Goal: Communication & Community: Answer question/provide support

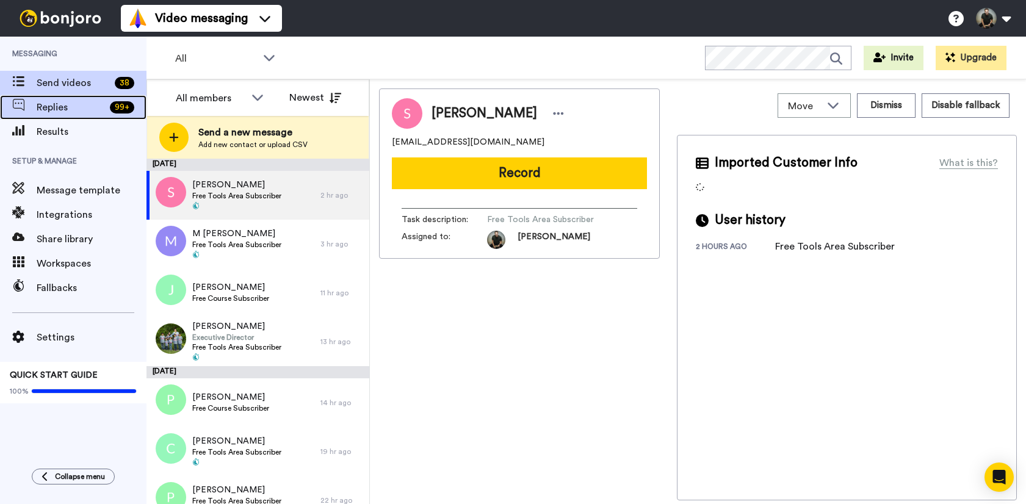
click at [84, 106] on span "Replies" at bounding box center [71, 107] width 68 height 15
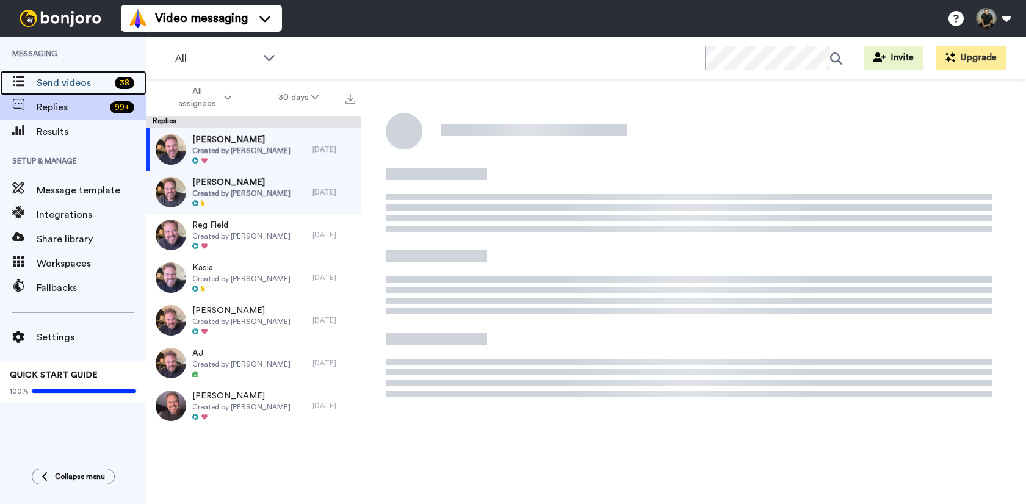
click at [82, 84] on span "Send videos" at bounding box center [73, 83] width 73 height 15
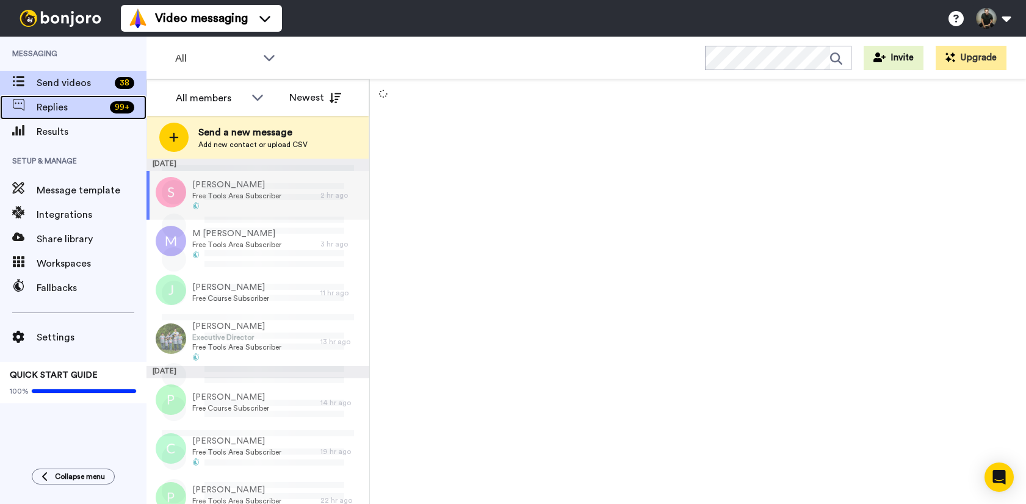
click at [107, 106] on div "99 +" at bounding box center [125, 107] width 41 height 12
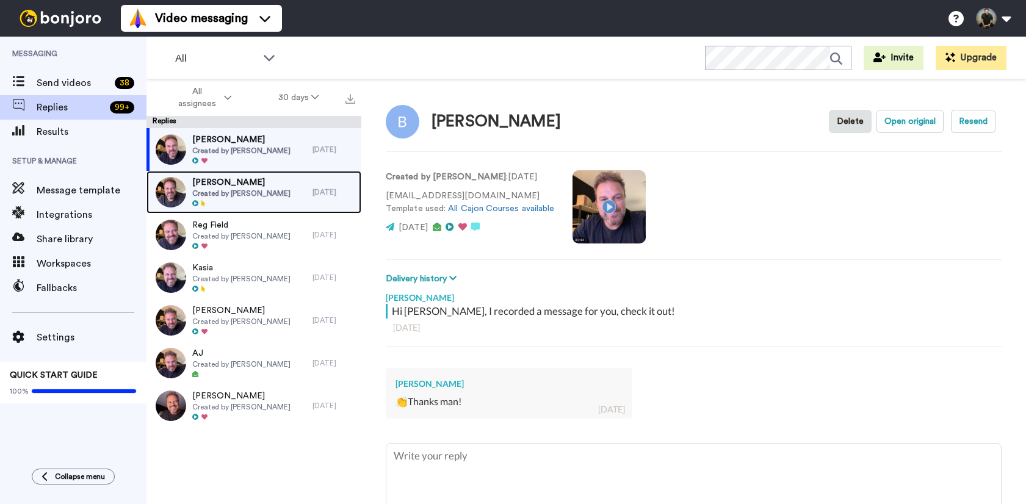
click at [251, 194] on span "Created by Felipe Fagundes" at bounding box center [241, 194] width 98 height 10
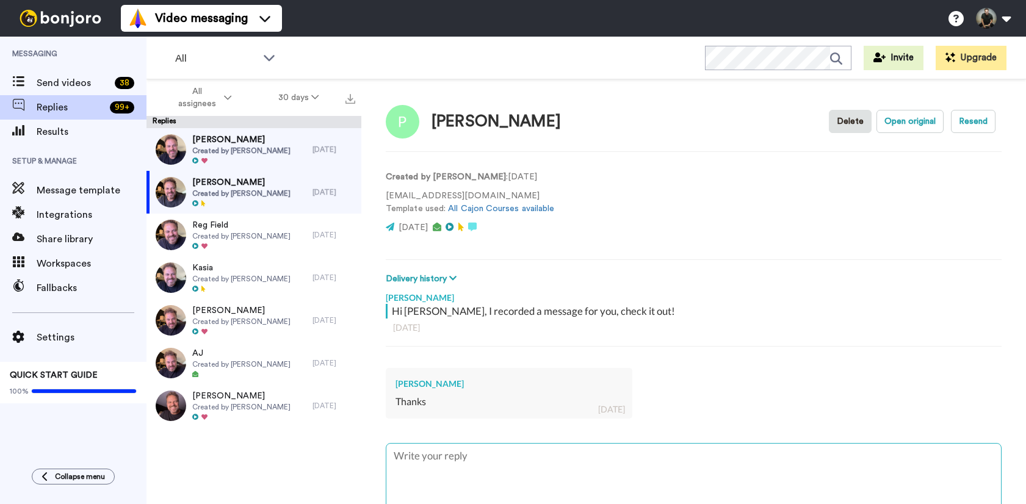
type textarea "x"
type textarea "t"
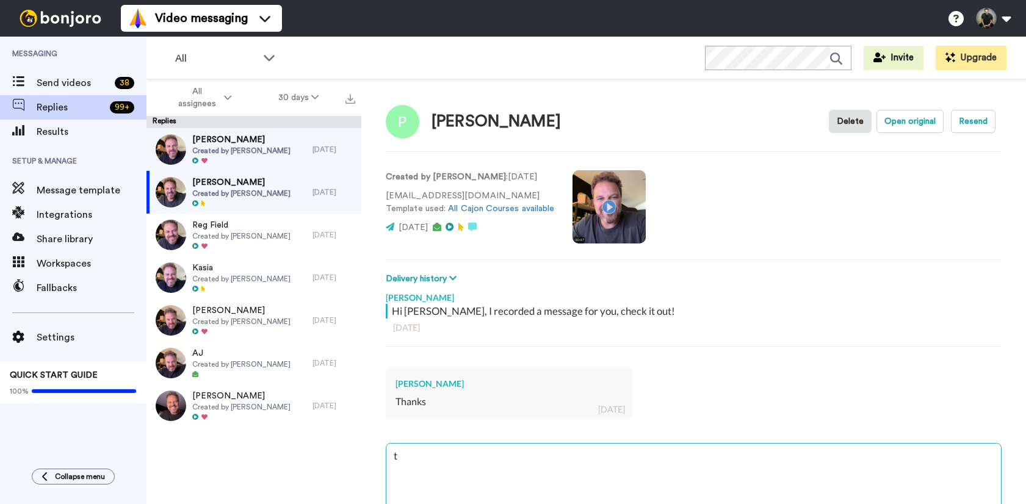
type textarea "x"
type textarea "th"
type textarea "x"
type textarea "tha"
type textarea "x"
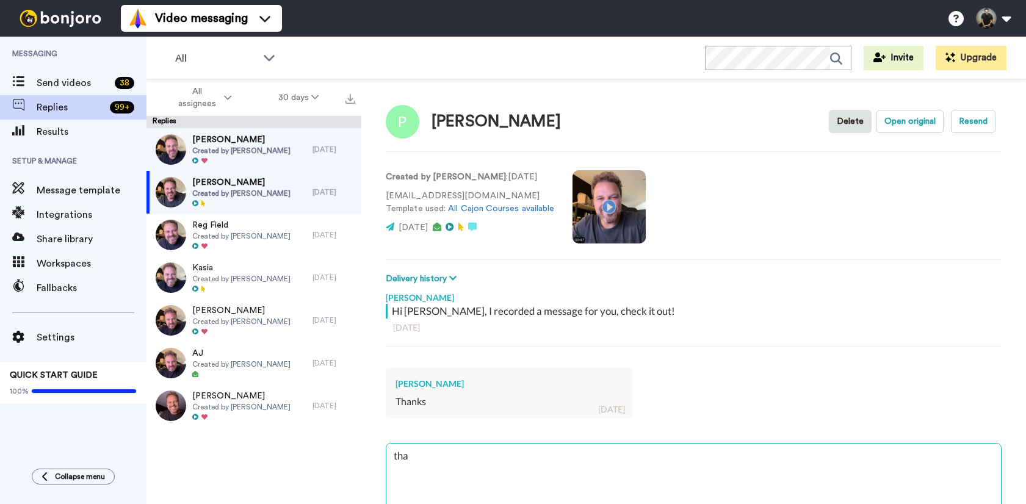
type textarea "than"
type textarea "x"
type textarea "thank"
type textarea "x"
type textarea "thanks"
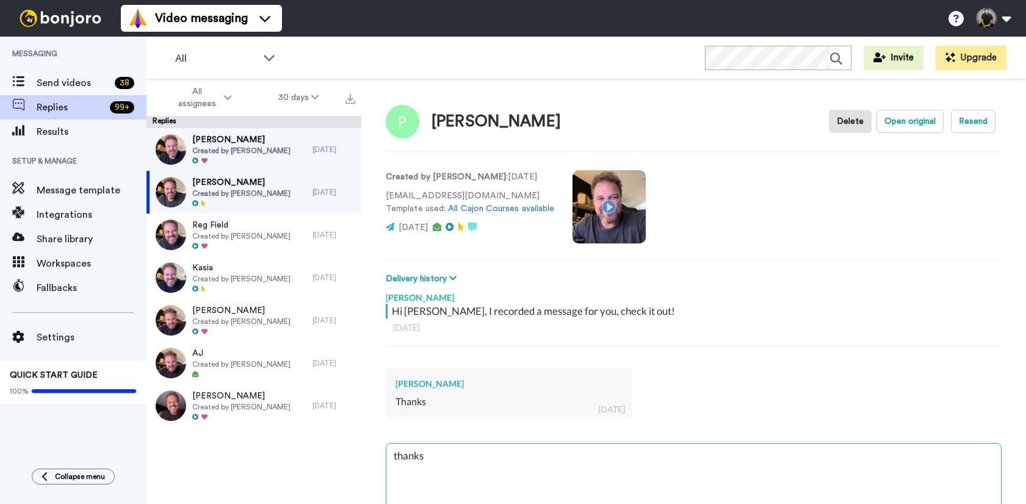
type textarea "x"
type textarea "thanks"
type textarea "x"
type textarea "thanks f"
type textarea "x"
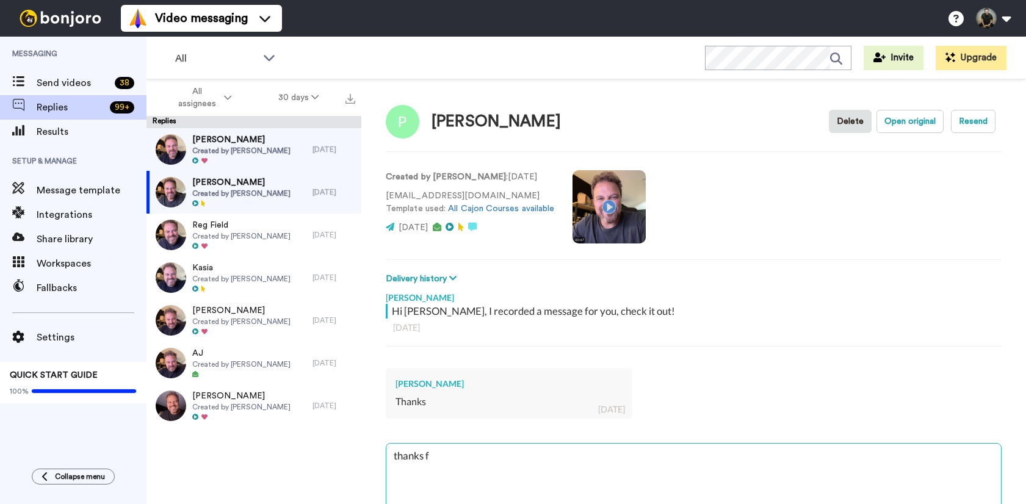
type textarea "thanks fo"
type textarea "x"
type textarea "thanks for"
type textarea "x"
type textarea "thanks for"
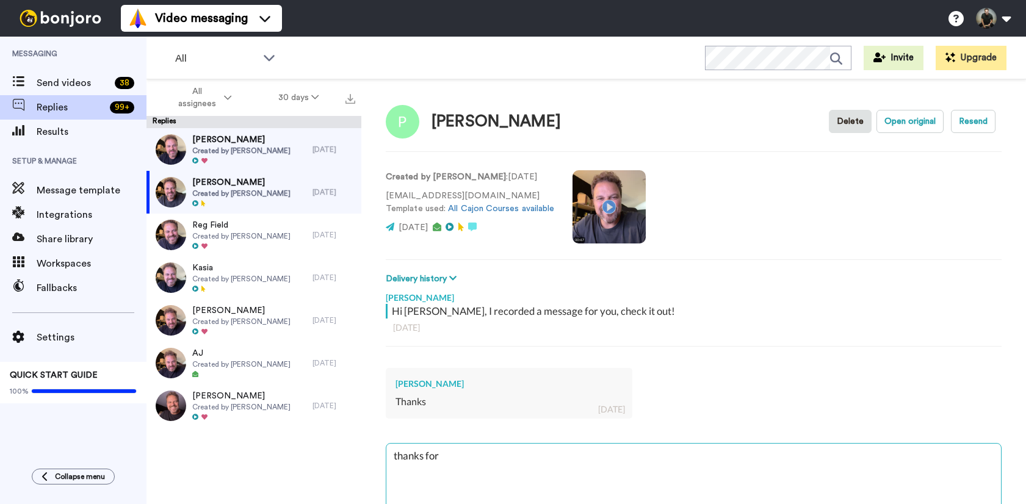
type textarea "x"
type textarea "thanks for r"
type textarea "x"
type textarea "thanks for re"
type textarea "x"
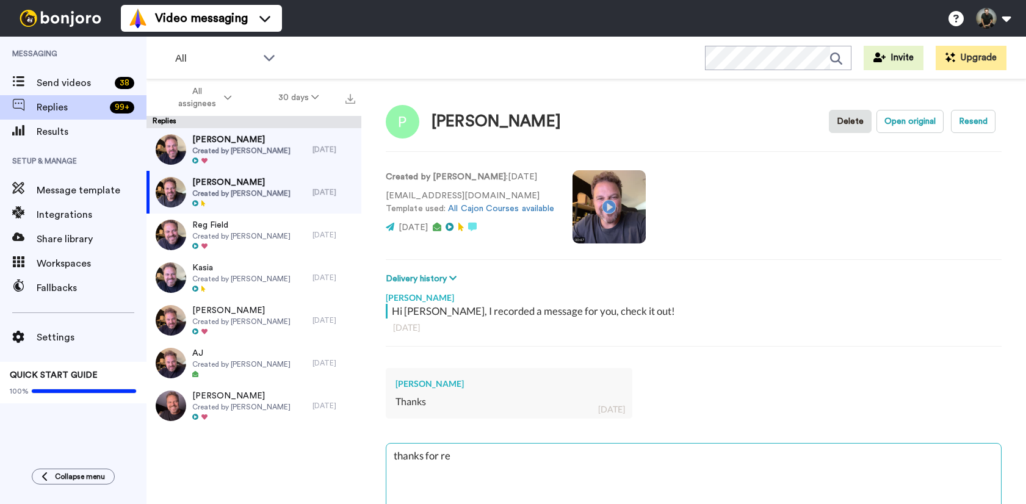
type textarea "thanks for rep"
type textarea "x"
type textarea "thanks for repl"
type textarea "x"
type textarea "thanks for reply"
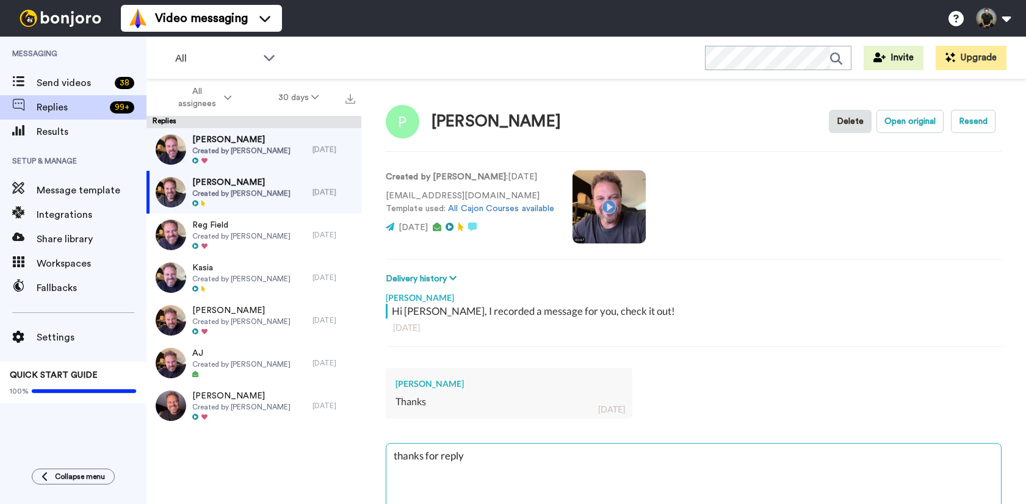
type textarea "x"
type textarea "thanks for reply1"
type textarea "x"
type textarea "thanks for reply1,"
type textarea "x"
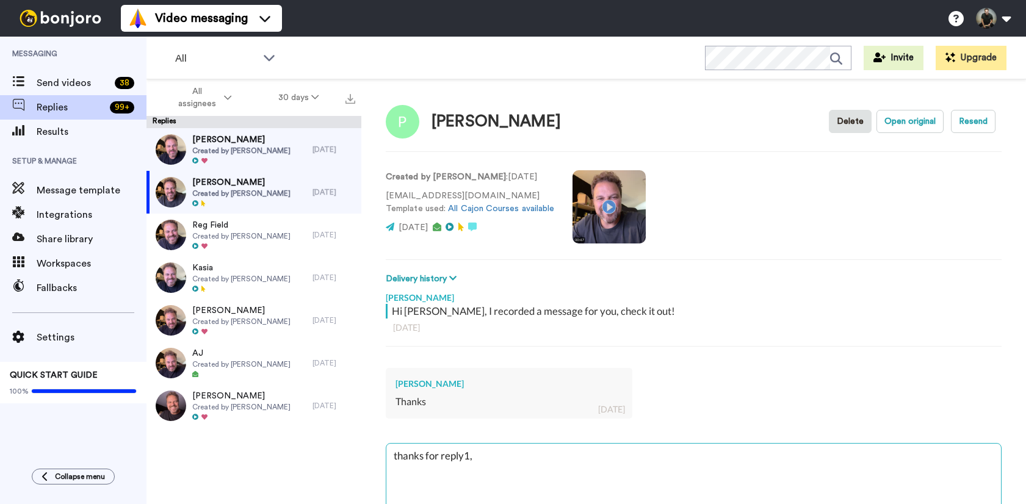
type textarea "thanks for reply1,"
type textarea "x"
type textarea "thanks for reply1, r"
type textarea "x"
type textarea "thanks for reply1, rn"
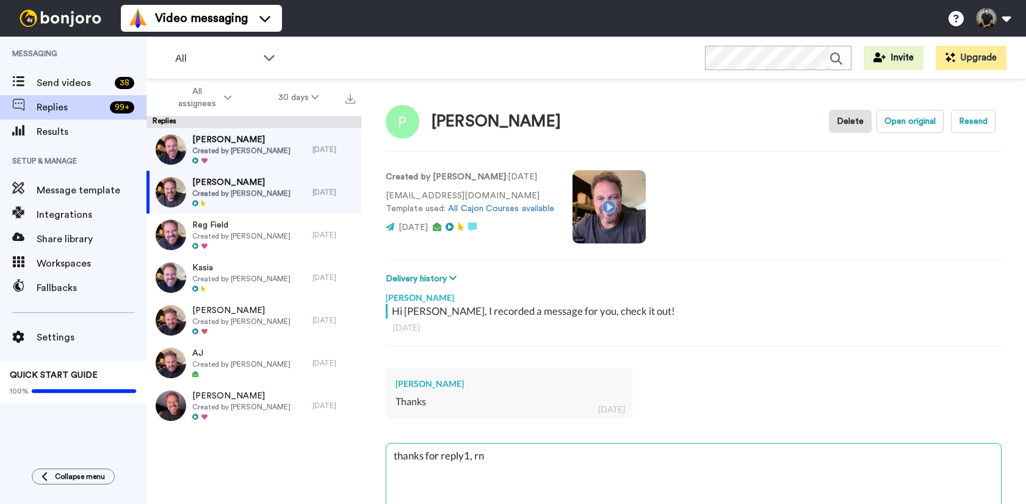
type textarea "x"
type textarea "thanks for reply1, rnj"
type textarea "x"
type textarea "thanks for reply1, rnjo"
type textarea "x"
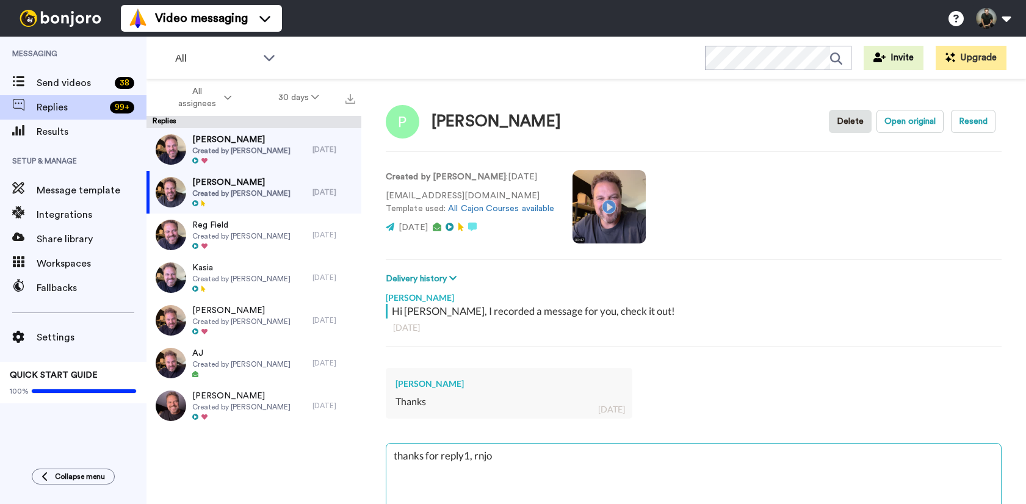
type textarea "thanks for reply1, rnjoy"
type textarea "x"
type textarea "thanks for reply1, rnjoy"
type textarea "x"
type textarea "thanks for reply1, rnjoy t"
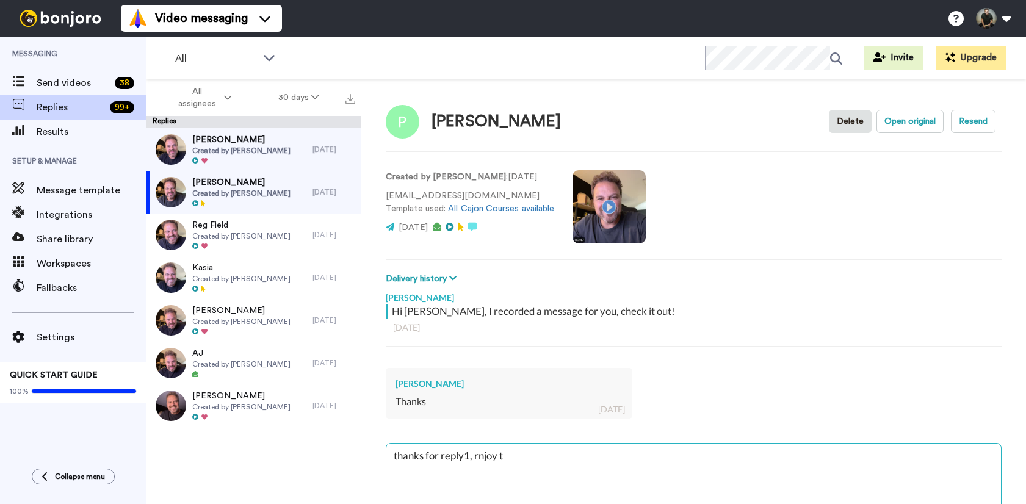
type textarea "x"
type textarea "thanks for reply1, rnjoy th"
type textarea "x"
type textarea "thanks for reply1, rnjoy the"
type textarea "x"
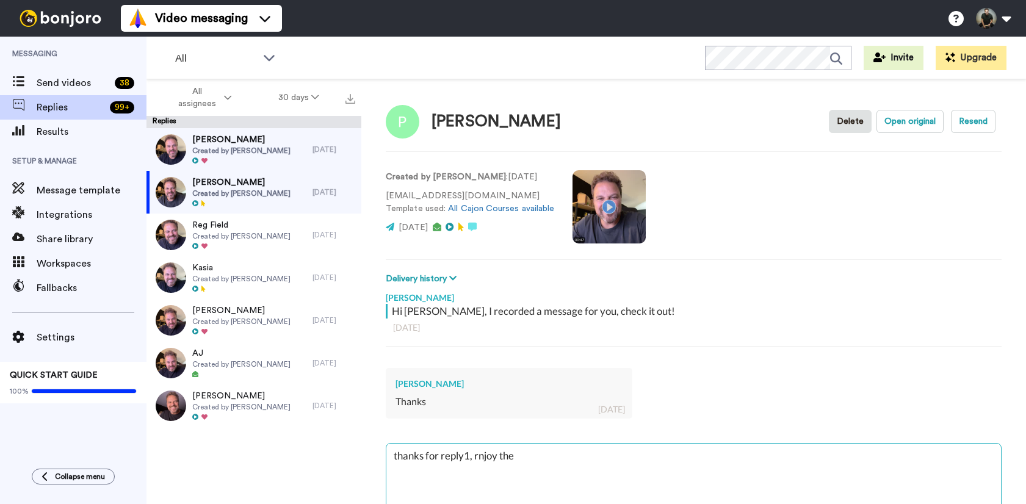
type textarea "thanks for reply1, rnjoy the"
type textarea "x"
type textarea "thanks for reply1, rnjoy the l"
type textarea "x"
type textarea "thanks for reply1, rnjoy the le"
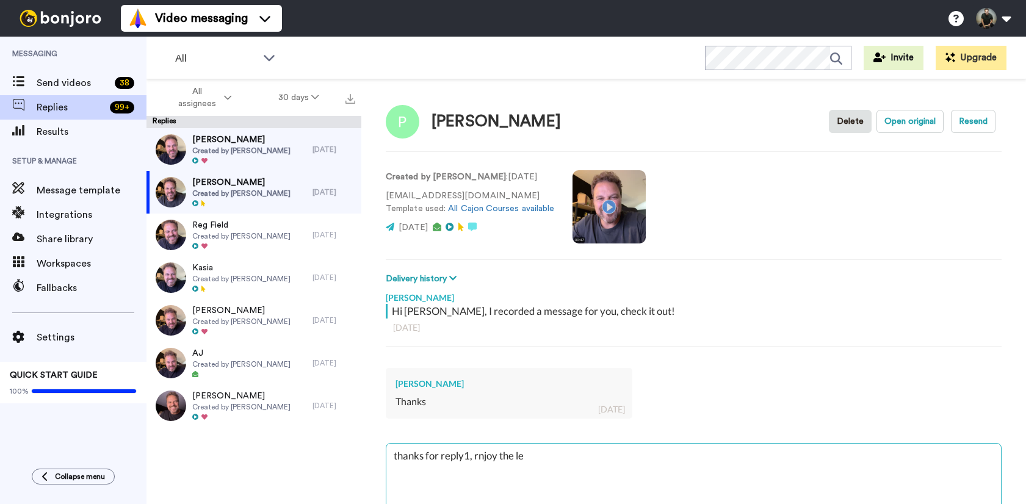
type textarea "x"
type textarea "thanks for reply1, rnjoy the les"
type textarea "x"
type textarea "thanks for reply1, rnjoy the less"
type textarea "x"
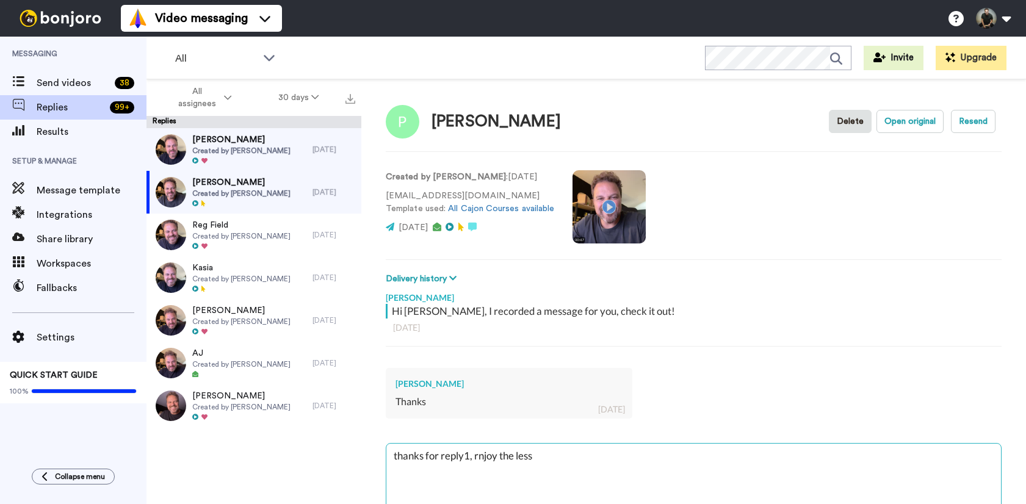
type textarea "thanks for reply1, rnjoy the lesso"
type textarea "x"
type textarea "thanks for reply1, rnjoy the lesson"
type textarea "x"
type textarea "thanks for reply1, rnjoy the lessons"
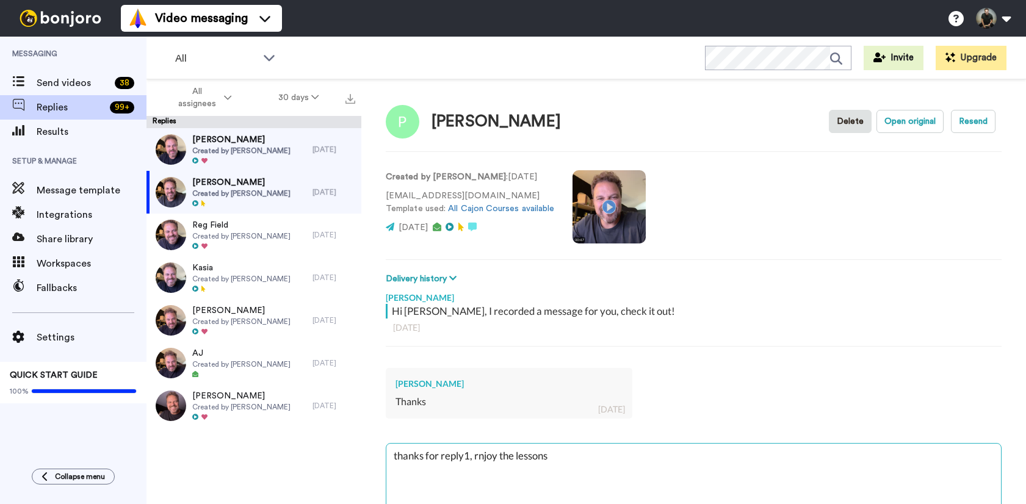
type textarea "x"
type textarea "thanks for reply1, rnjoy the lessons"
type textarea "x"
type textarea "thanks for reply1, rnjoy the lessons ;"
type textarea "x"
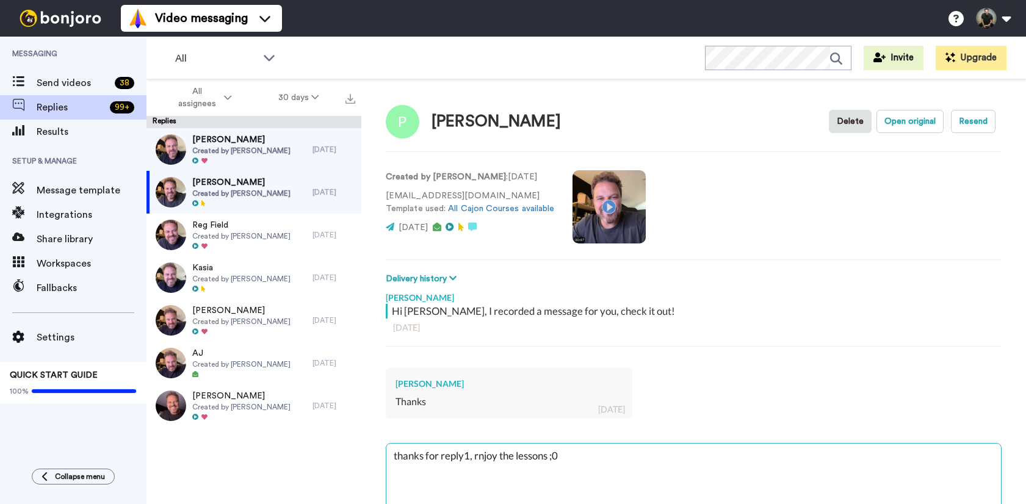
type textarea "thanks for reply1, rnjoy the lessons ;"
type textarea "x"
type textarea "thanks for reply1, rnjoy the lessons ;)"
click at [468, 458] on textarea "thanks for reply1, rnjoy the lessons ;)" at bounding box center [693, 483] width 614 height 78
type textarea "x"
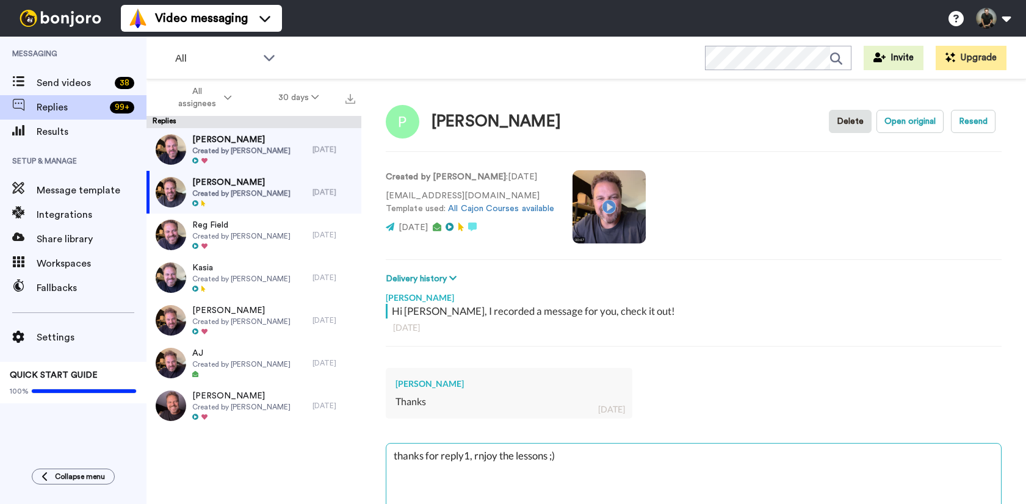
type textarea "thanks for reply, rnjoy the lessons ;)"
type textarea "x"
type textarea "thanks for reply!, rnjoy the lessons ;)"
type textarea "x"
type textarea "thanks for reply! rnjoy the lessons ;)"
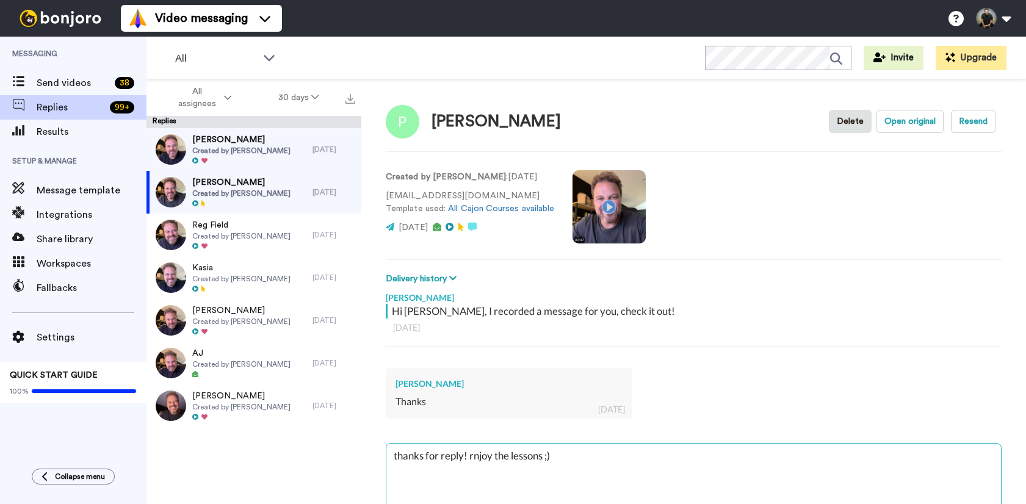
type textarea "x"
type textarea "thanks for reply rnjoy the lessons ;)"
type textarea "x"
type textarea "thanks for reply, rnjoy the lessons ;)"
click at [471, 458] on textarea "thanks for reply, rnjoy the lessons ;)" at bounding box center [693, 483] width 614 height 78
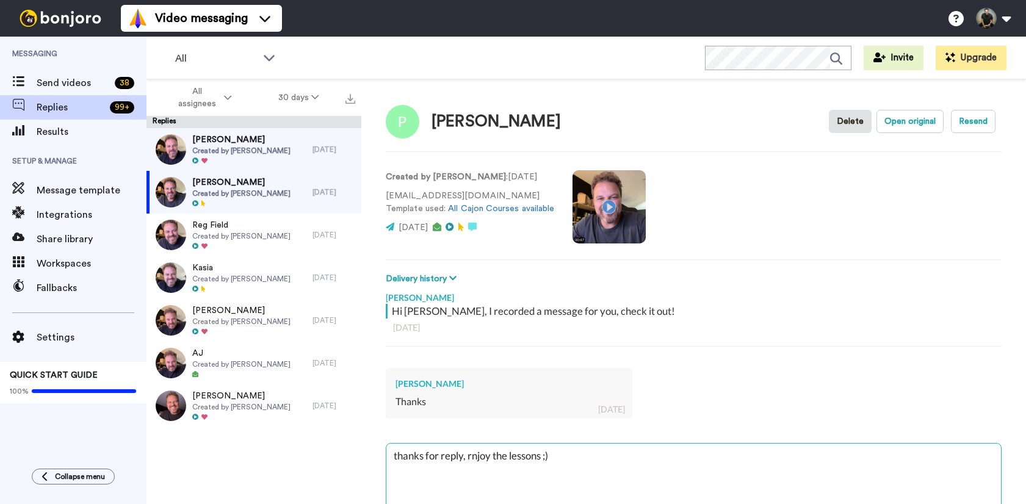
type textarea "x"
type textarea "thanks for reply, njoy the lessons ;)"
type textarea "x"
drag, startPoint x: 561, startPoint y: 457, endPoint x: 361, endPoint y: 461, distance: 200.2
click at [361, 461] on div "All assignees 30 days Replies Bruno Schiavon Created by Felipe Fagundes 1 day a…" at bounding box center [585, 312] width 879 height 467
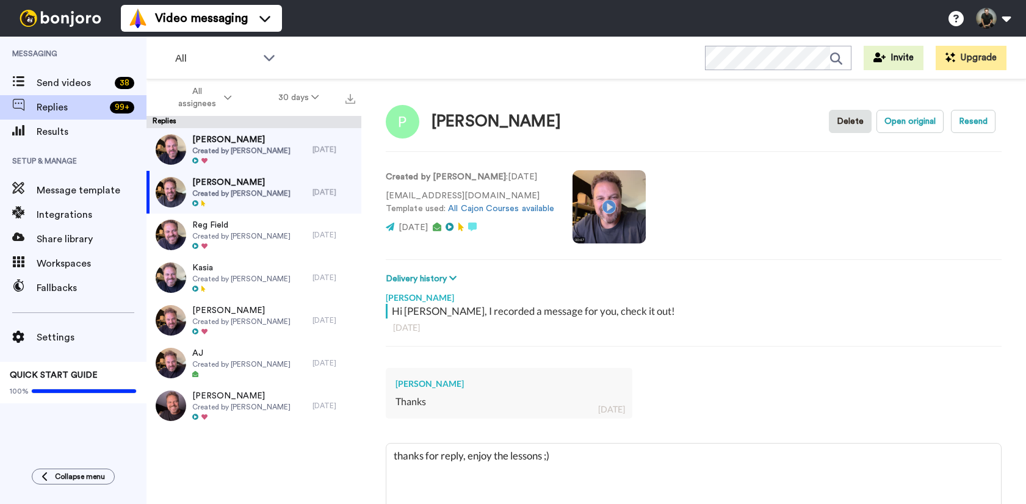
scroll to position [69, 0]
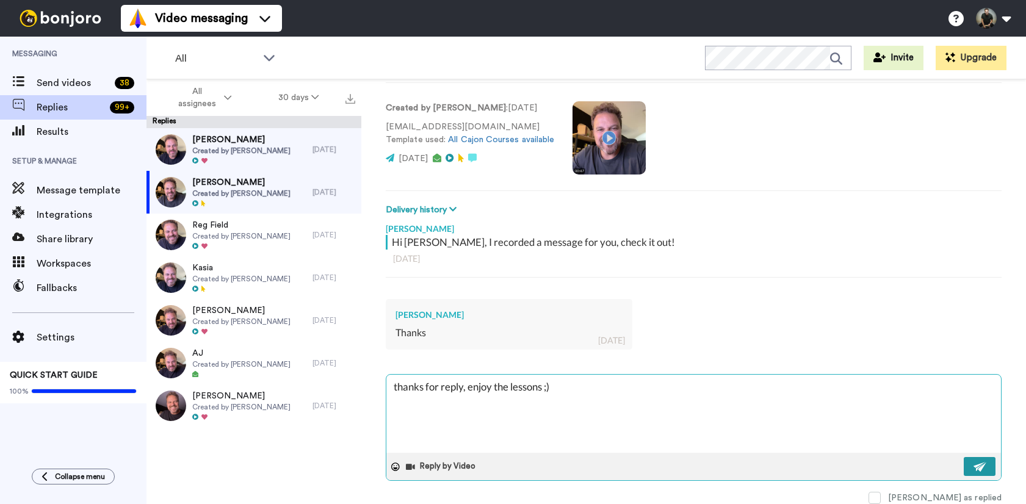
type textarea "thanks for reply, enjoy the lessons ;)"
click at [973, 464] on img at bounding box center [979, 467] width 13 height 10
type textarea "x"
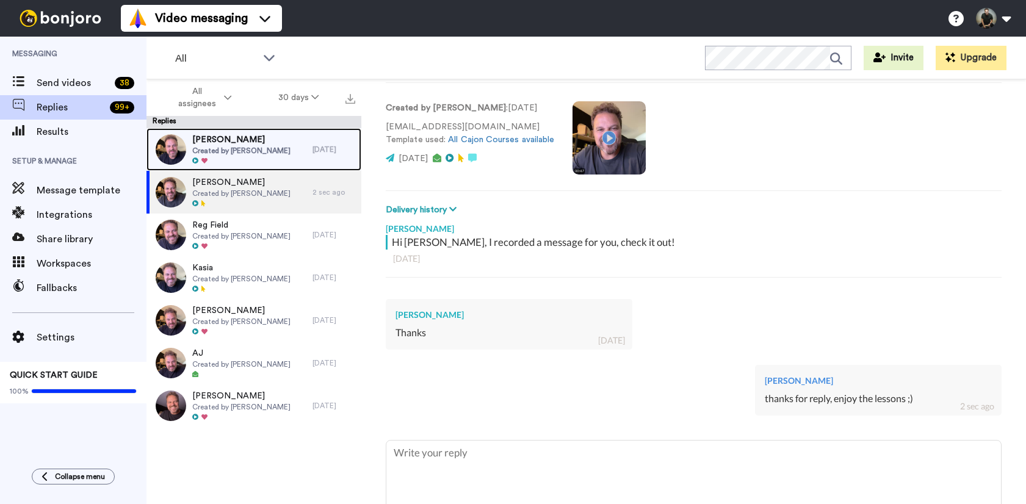
click at [214, 151] on span "Created by Felipe Fagundes" at bounding box center [241, 151] width 98 height 10
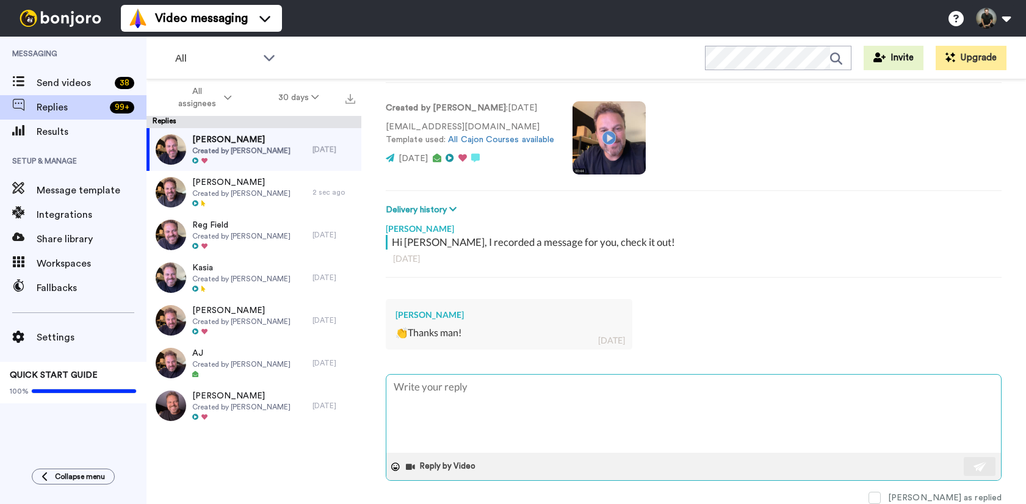
click at [434, 394] on textarea at bounding box center [693, 414] width 614 height 78
paste textarea "thanks for reply, enjoy the lessons ;)"
type textarea "x"
click at [427, 387] on textarea "thanks for reply, enjoy the lessons ;)" at bounding box center [693, 414] width 614 height 78
type textarea "thanks Brfor reply, enjoy the lessons ;)"
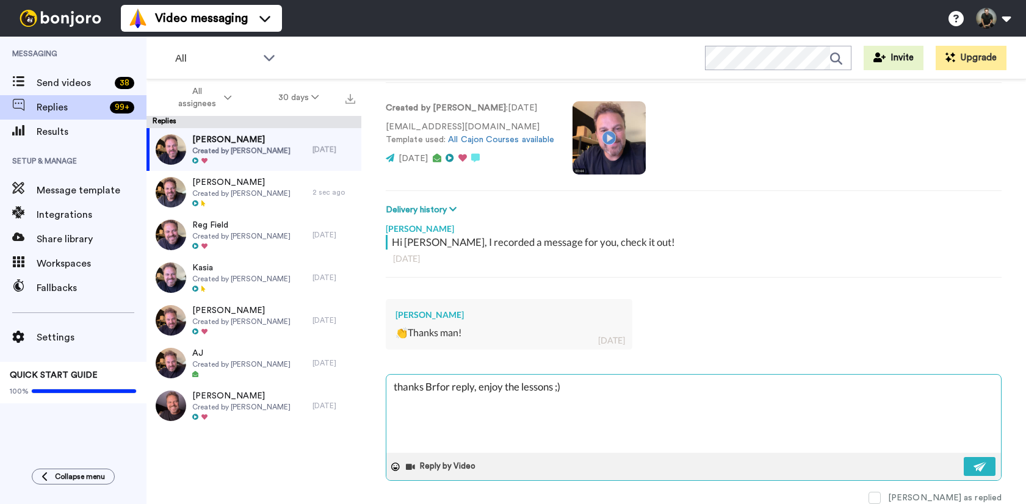
type textarea "x"
type textarea "thanks Brufor reply, enjoy the lessons ;)"
type textarea "x"
type textarea "thanks Brunfor reply, enjoy the lessons ;)"
type textarea "x"
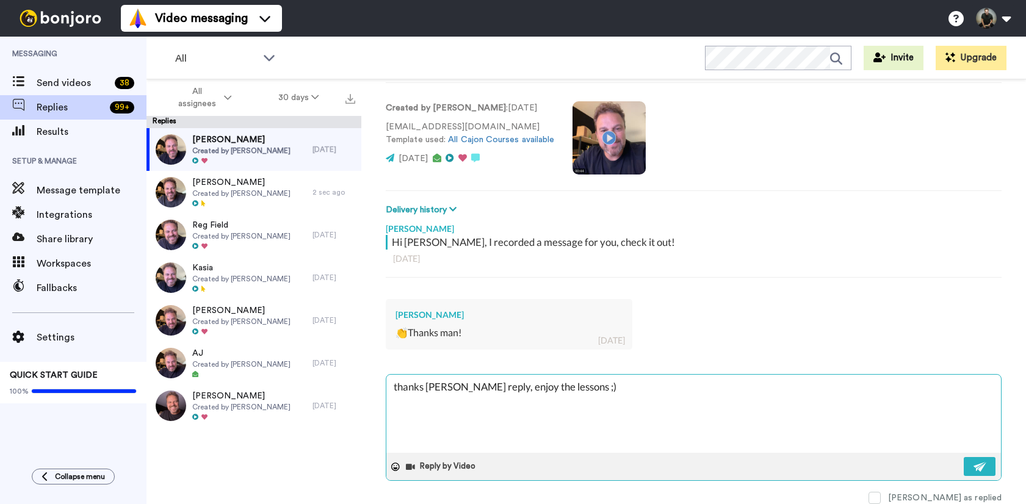
type textarea "thanks Brunofor reply, enjoy the lessons ;)"
type textarea "x"
type textarea "thanks Brunfor reply, enjoy the lessons ;)"
type textarea "x"
type textarea "thanks Brufor reply, enjoy the lessons ;)"
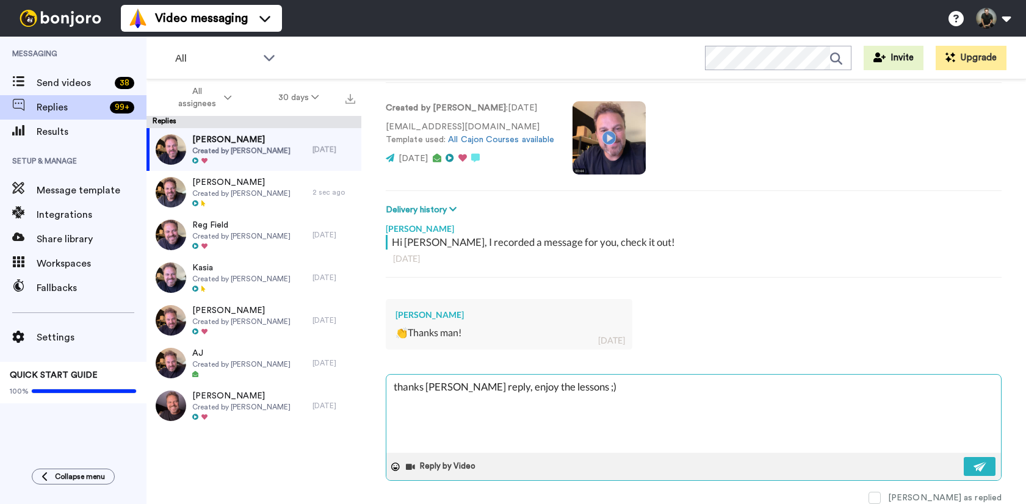
type textarea "x"
type textarea "thanks Brfor reply, enjoy the lessons ;)"
type textarea "x"
type textarea "thanks Bfor reply, enjoy the lessons ;)"
type textarea "x"
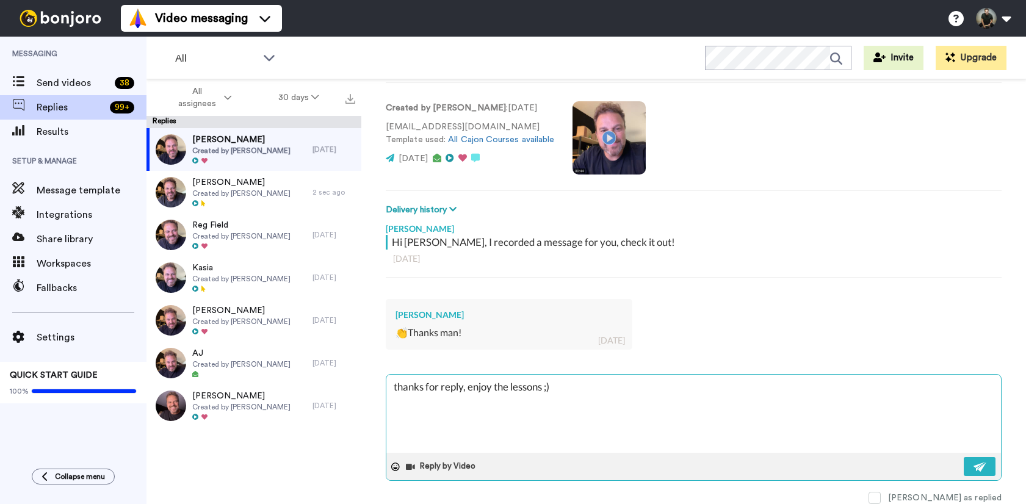
type textarea "thanksfor reply, enjoy the lessons ;)"
type textarea "x"
type textarea "thanks for reply, enjoy the lessons ;)"
click at [441, 386] on textarea "thanks for reply, enjoy the lessons ;)" at bounding box center [693, 414] width 614 height 78
type textarea "x"
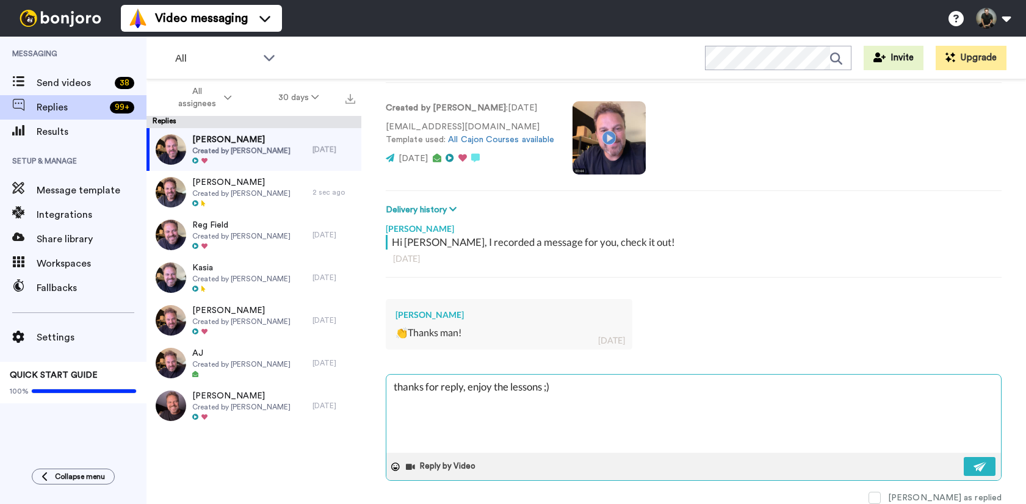
type textarea "thanks for treply, enjoy the lessons ;)"
type textarea "x"
type textarea "thanks for threply, enjoy the lessons ;)"
type textarea "x"
type textarea "thanks for thereply, enjoy the lessons ;)"
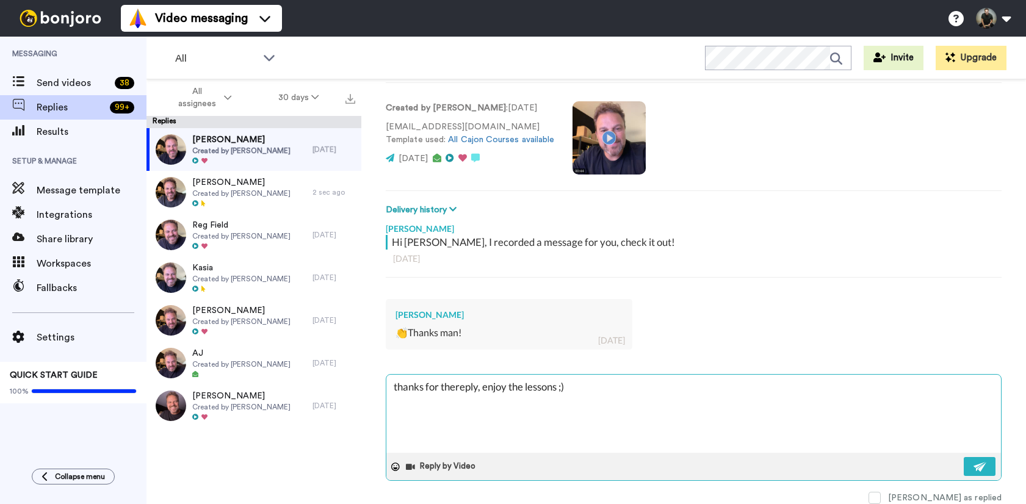
type textarea "x"
type textarea "thanks for the reply, enjoy the lessons ;)"
click at [481, 387] on textarea "thanks for the reply, enjoy the lessons ;)" at bounding box center [693, 414] width 614 height 78
type textarea "x"
type textarea "thanks for the reply , enjoy the lessons ;)"
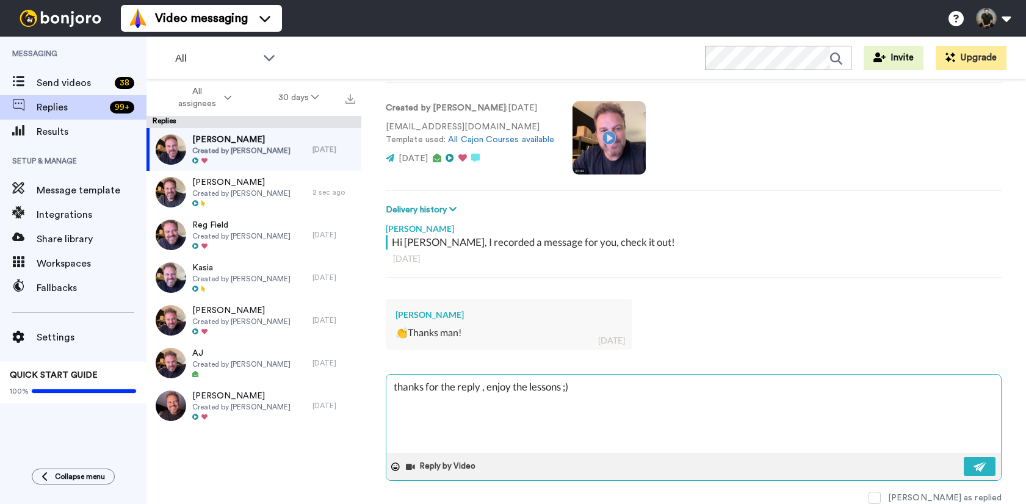
type textarea "x"
type textarea "thanks for the reply B, enjoy the lessons ;)"
type textarea "x"
type textarea "thanks for the reply Br, enjoy the lessons ;)"
type textarea "x"
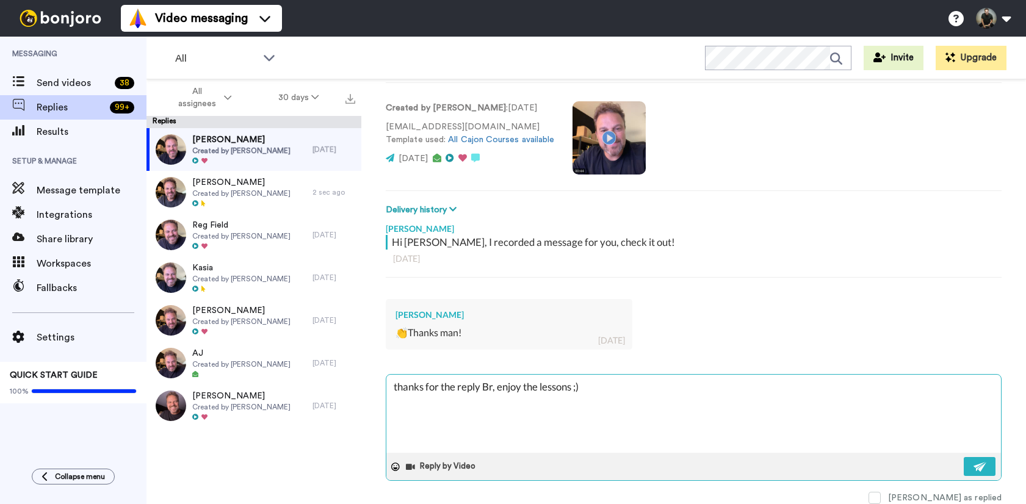
type textarea "thanks for the reply Bru, enjoy the lessons ;)"
type textarea "x"
type textarea "thanks for the reply Brun, enjoy the lessons ;)"
type textarea "x"
type textarea "thanks for the reply Bruno, enjoy the lessons ;)"
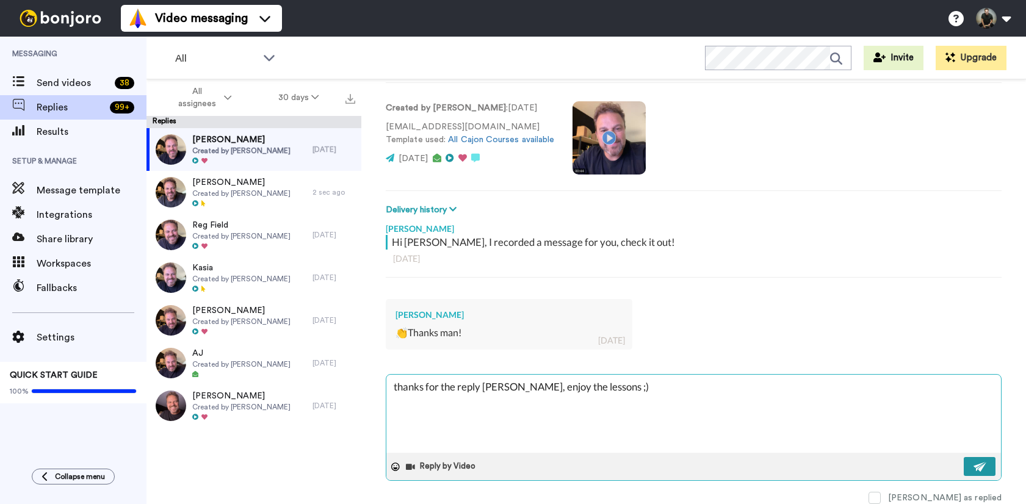
click at [973, 469] on img at bounding box center [979, 467] width 13 height 10
type textarea "x"
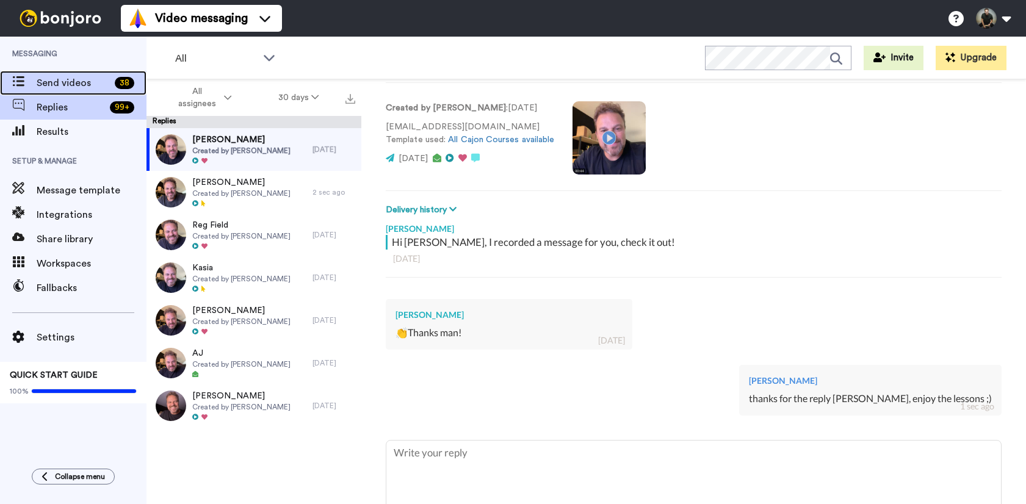
click at [96, 88] on span "Send videos" at bounding box center [73, 83] width 73 height 15
